Goal: Information Seeking & Learning: Learn about a topic

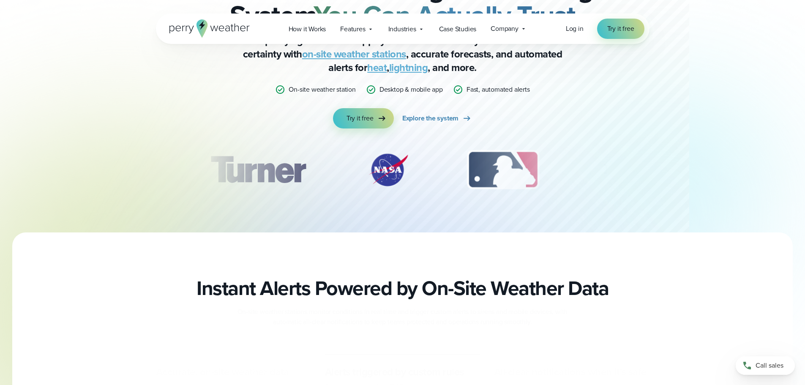
scroll to position [112, 0]
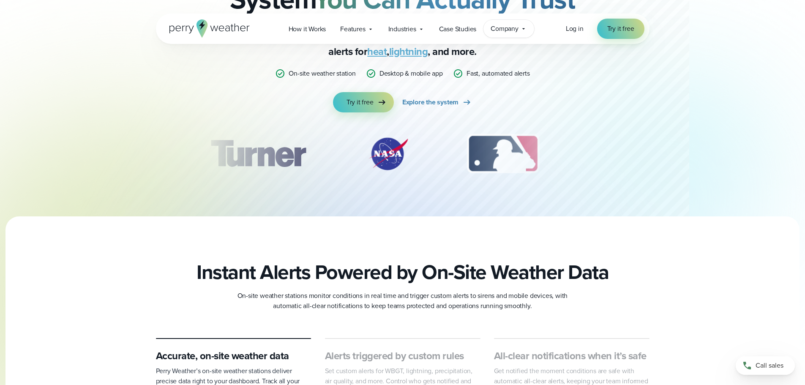
click at [515, 31] on span "Company" at bounding box center [505, 29] width 28 height 10
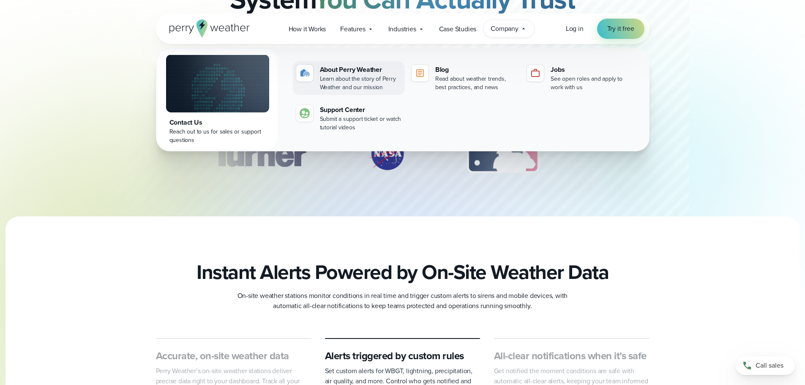
click at [380, 70] on div "About Perry Weather" at bounding box center [361, 70] width 82 height 10
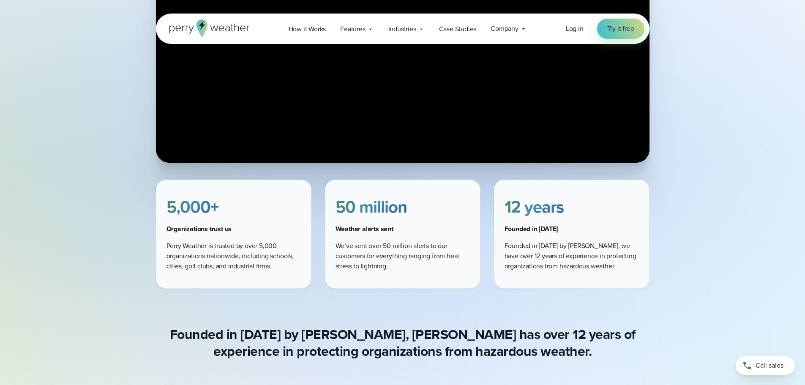
scroll to position [112, 0]
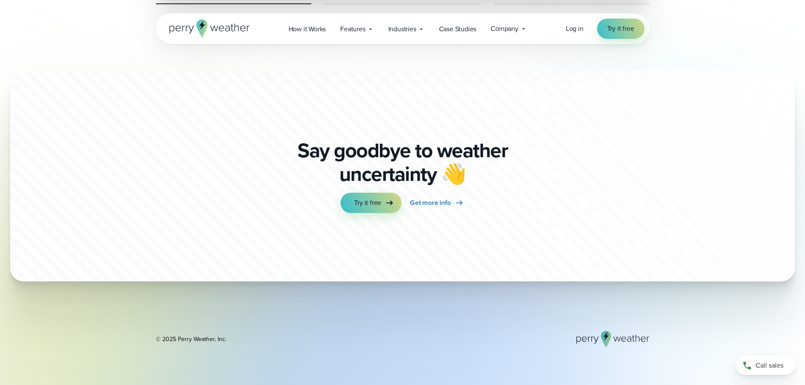
scroll to position [2384, 0]
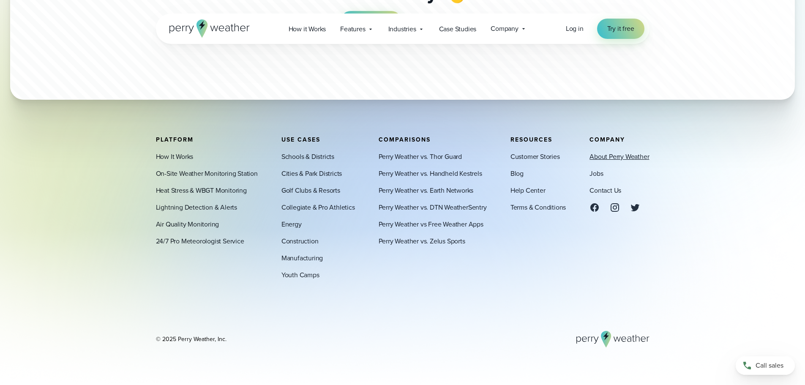
click at [602, 160] on link "About Perry Weather" at bounding box center [620, 157] width 60 height 10
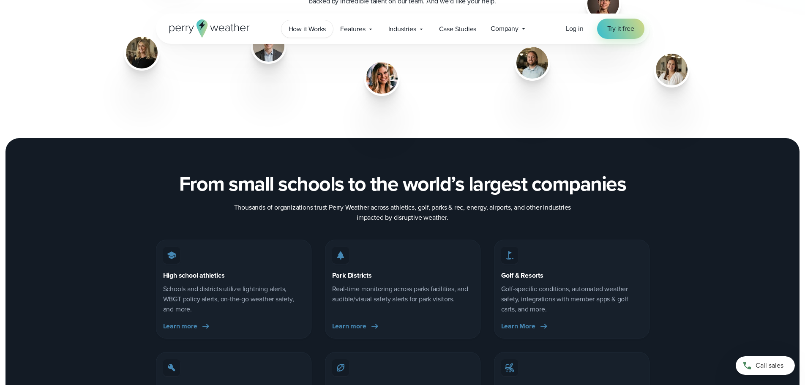
scroll to position [1127, 0]
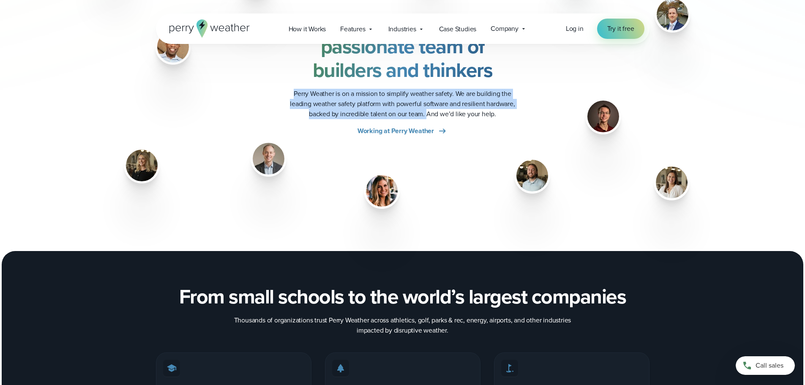
drag, startPoint x: 294, startPoint y: 95, endPoint x: 426, endPoint y: 112, distance: 133.1
click at [426, 114] on p "Perry Weather is on a mission to simplify weather safety. We are building the l…" at bounding box center [403, 104] width 240 height 30
copy p "Perry Weather is on a mission to simplify weather safety. We are building the l…"
